Goal: Find specific page/section: Find specific page/section

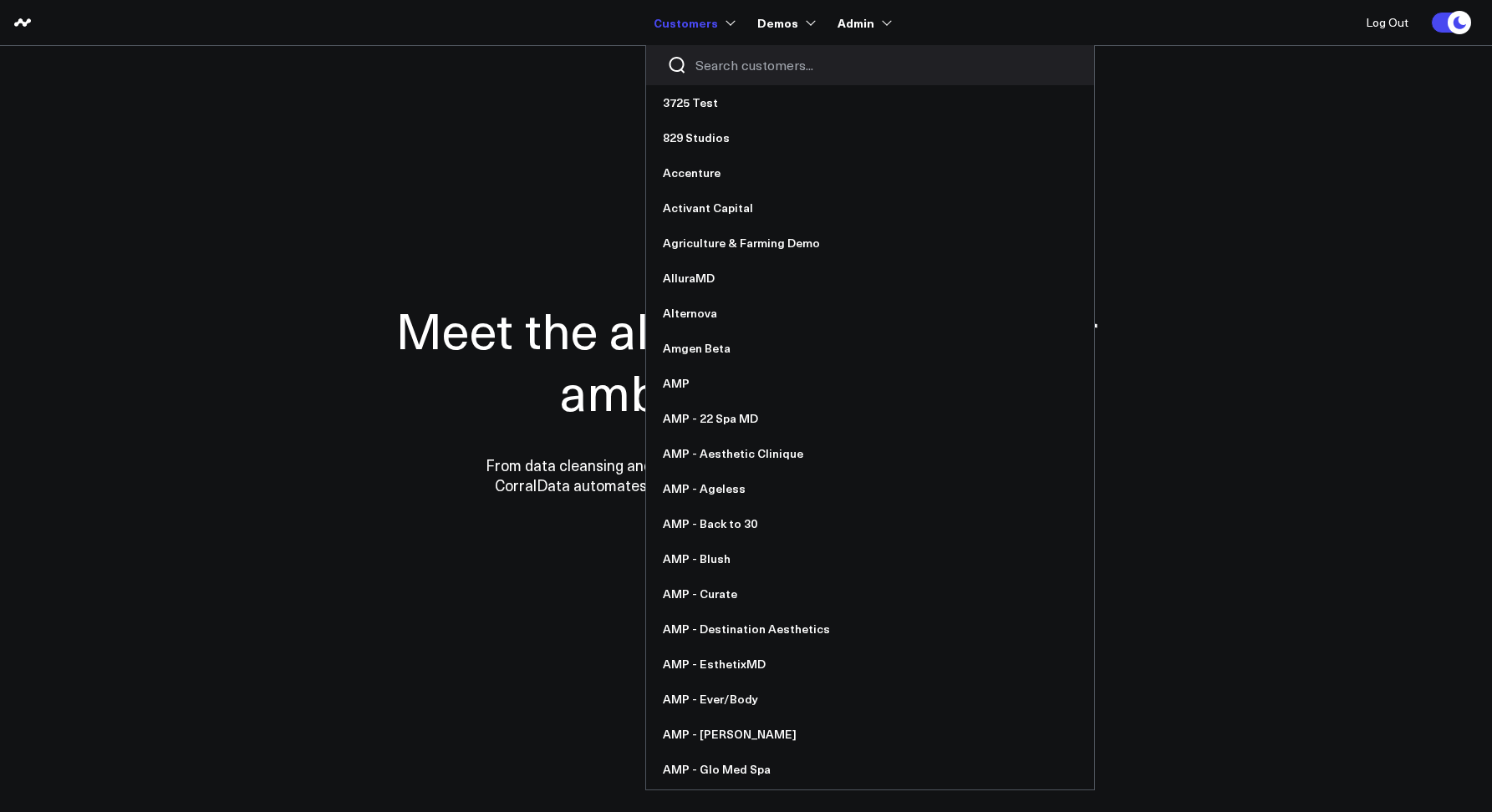
click at [742, 70] on input "Search customers input" at bounding box center [884, 64] width 378 height 18
click at [719, 61] on input "Search customers input" at bounding box center [884, 64] width 378 height 18
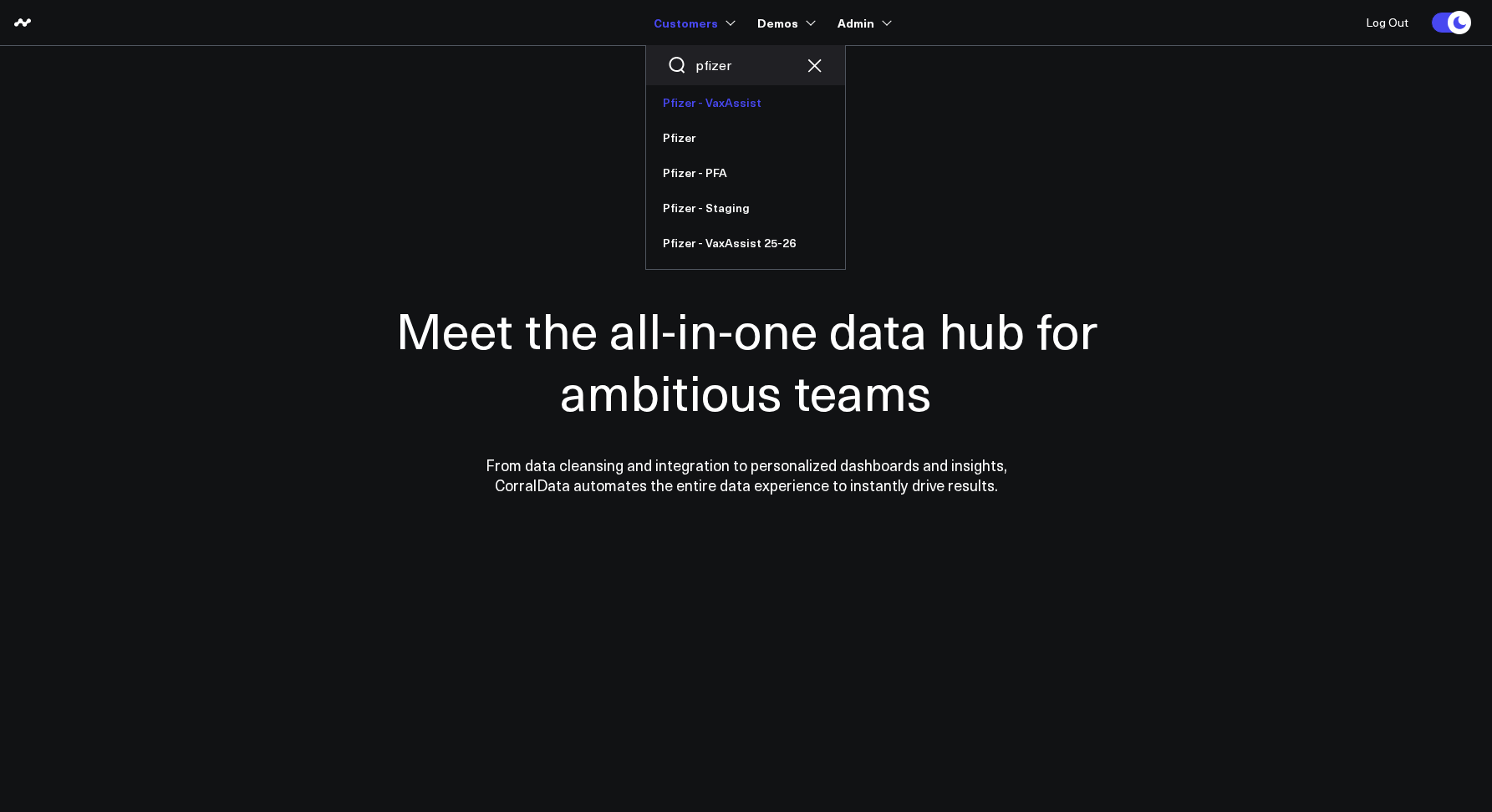
type input "pfizer"
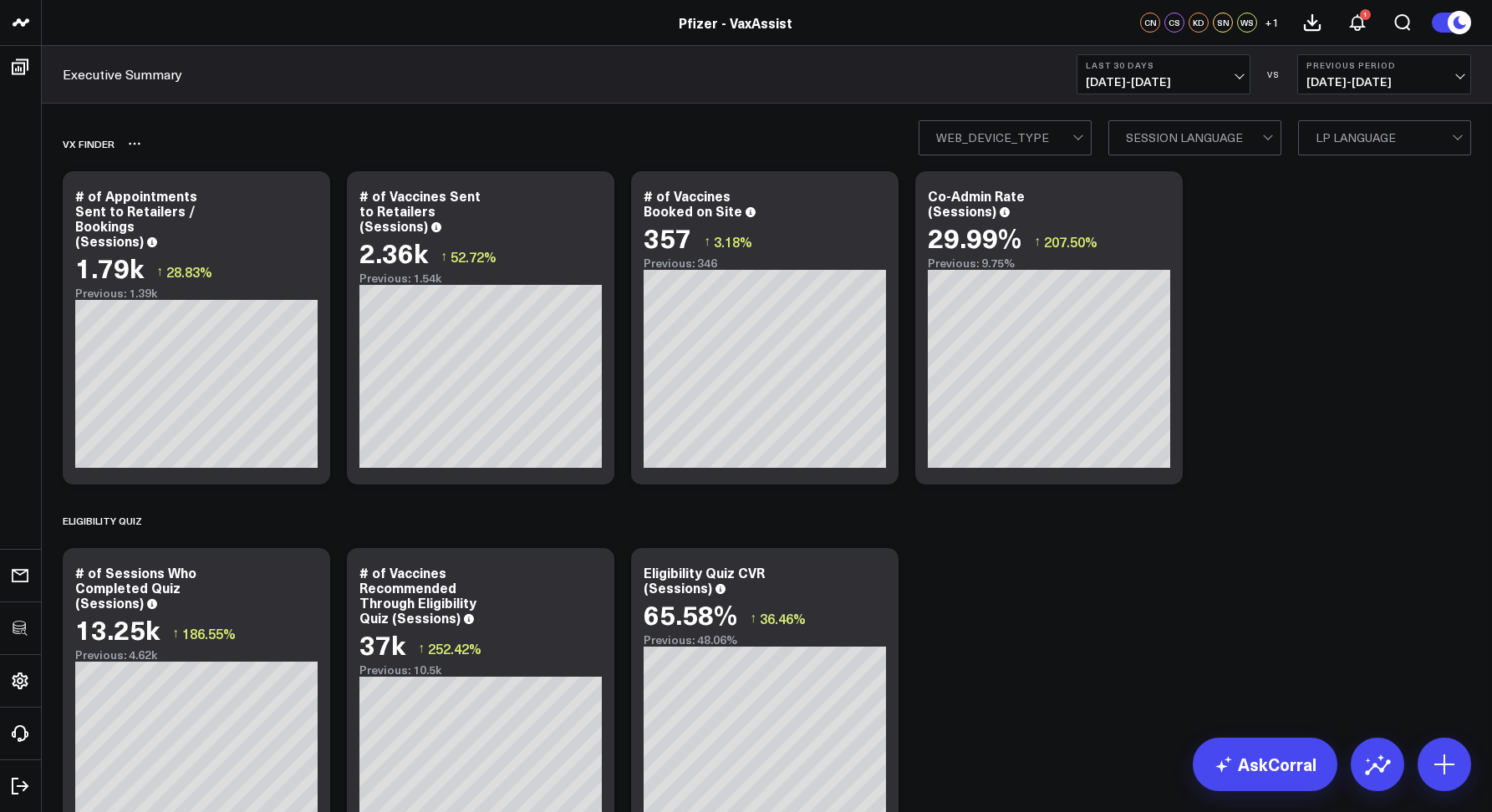
click at [536, 155] on div "Vx Finder" at bounding box center [670, 144] width 1216 height 39
